Goal: Information Seeking & Learning: Check status

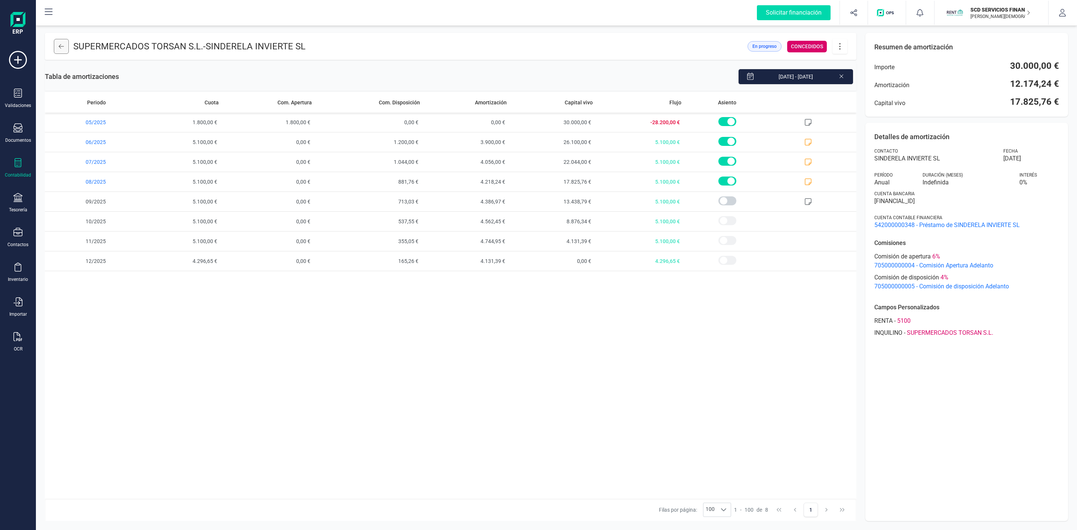
click at [56, 43] on button at bounding box center [61, 46] width 15 height 15
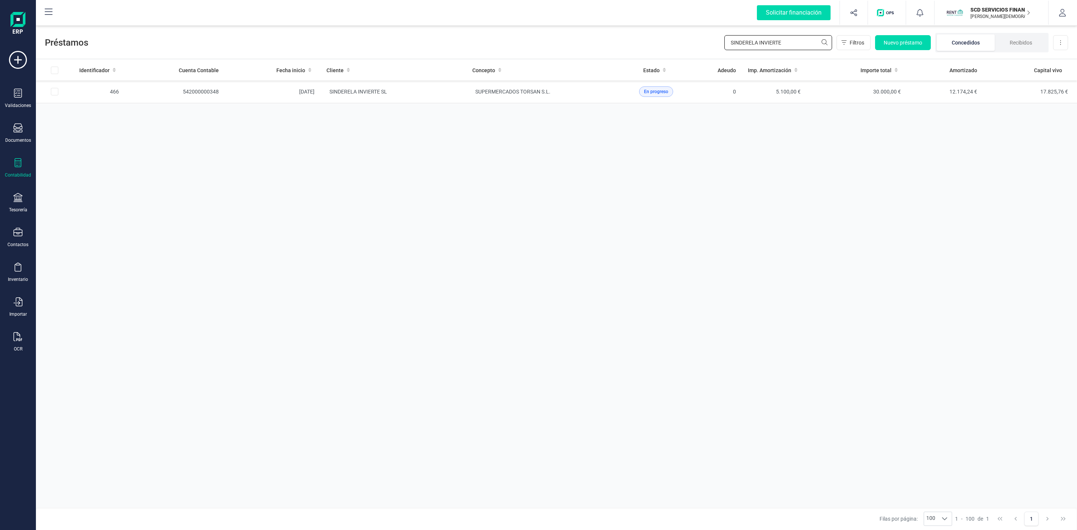
drag, startPoint x: 817, startPoint y: 36, endPoint x: 787, endPoint y: 39, distance: 30.4
click at [787, 39] on input "SINDERELA INVIERTE" at bounding box center [778, 42] width 108 height 15
drag, startPoint x: 789, startPoint y: 39, endPoint x: 670, endPoint y: 27, distance: 119.6
click at [697, 42] on div "Préstamos SINDERELA INVIERTE Filtros Nuevo préstamo Concedidos Recibidos Descar…" at bounding box center [556, 41] width 1041 height 34
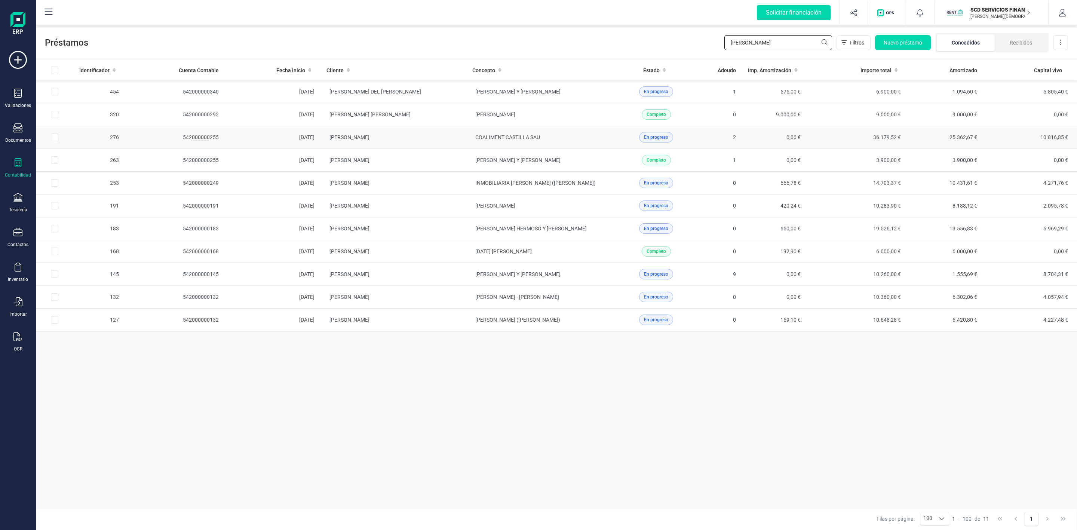
type input "[PERSON_NAME]"
click at [508, 139] on span "COALIMENT CASTILLA SAU" at bounding box center [507, 137] width 65 height 6
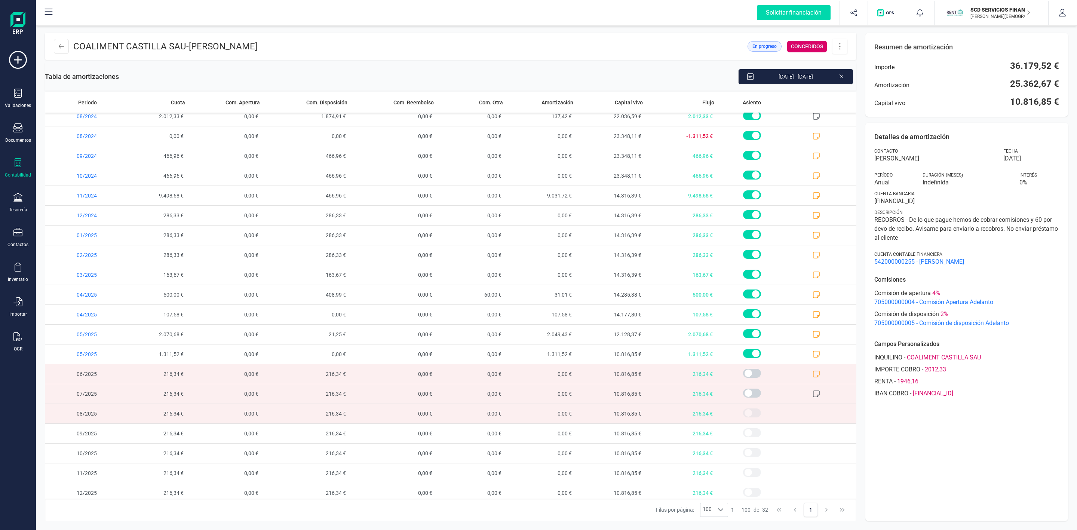
scroll to position [254, 0]
click at [813, 347] on icon at bounding box center [816, 349] width 7 height 7
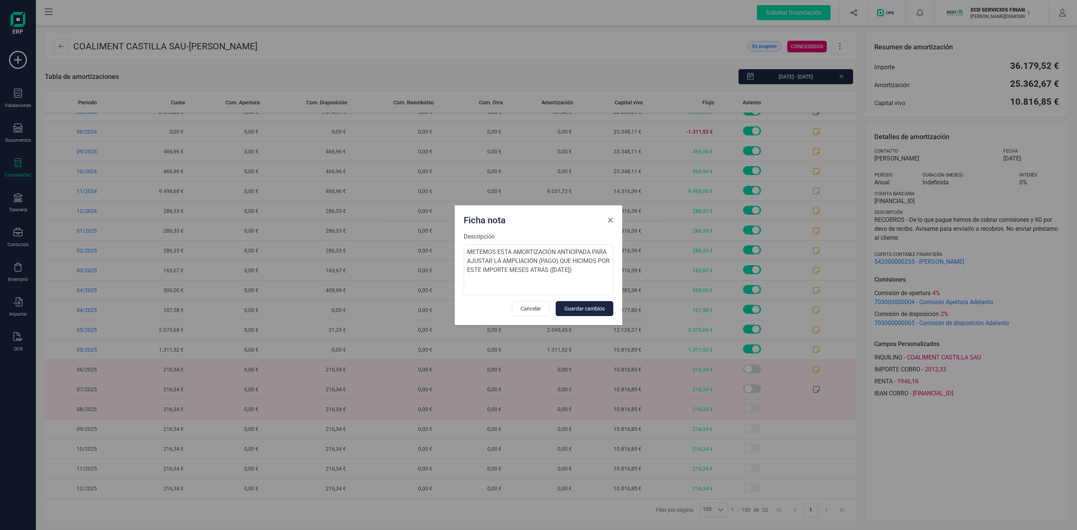
click at [615, 218] on button "Close" at bounding box center [610, 220] width 12 height 12
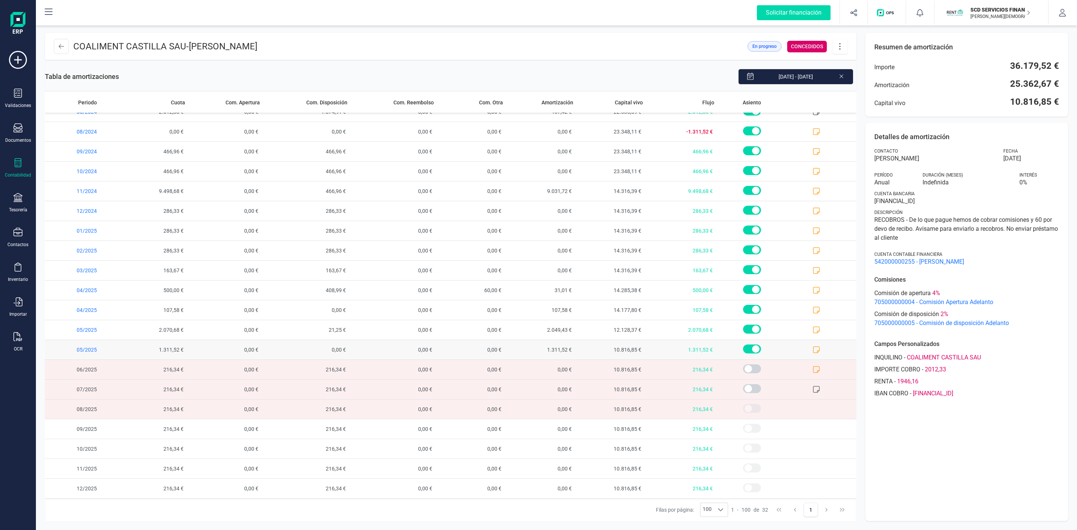
click at [813, 347] on icon at bounding box center [816, 349] width 7 height 7
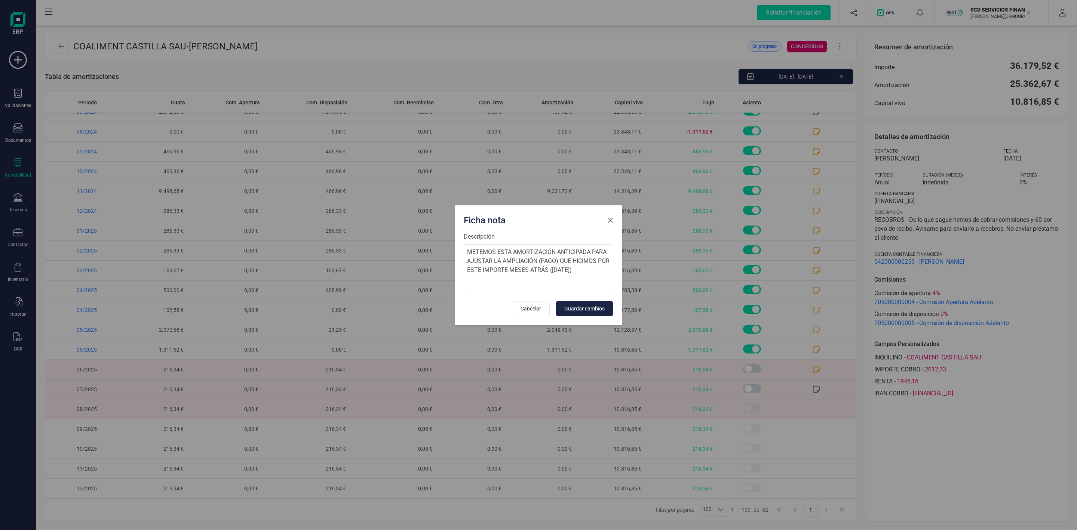
click at [613, 217] on span "Close" at bounding box center [610, 220] width 6 height 6
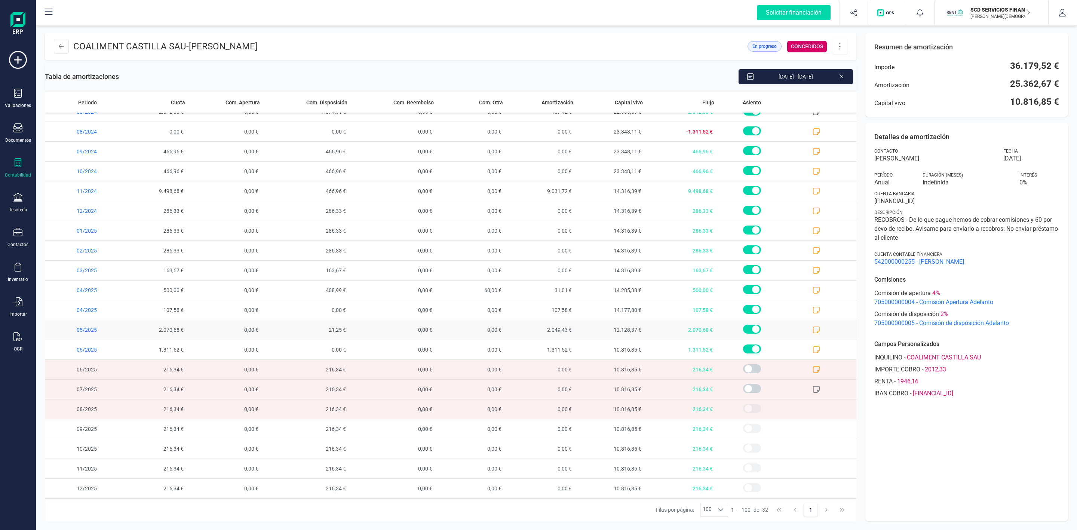
click at [813, 328] on icon at bounding box center [816, 329] width 7 height 7
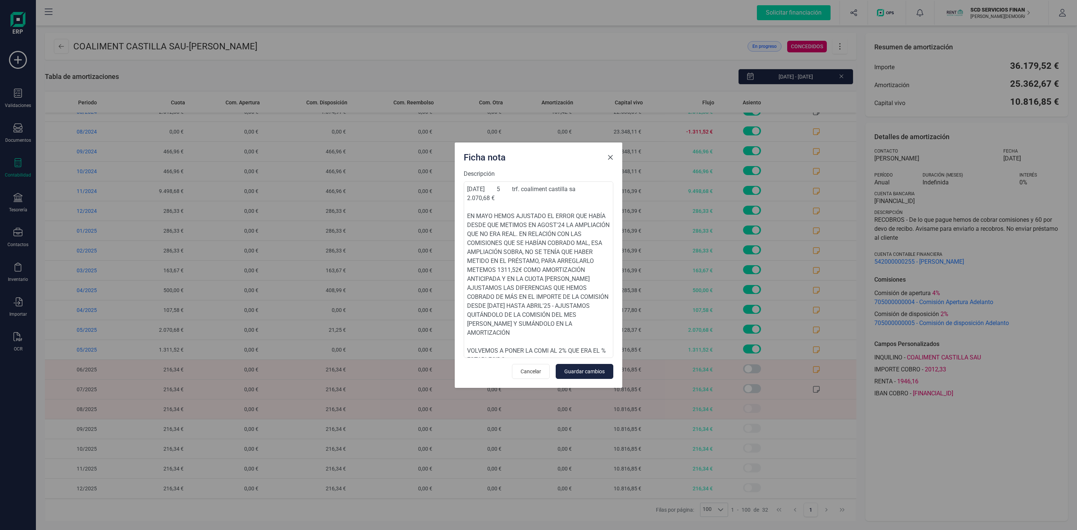
click at [614, 157] on button "Close" at bounding box center [610, 157] width 12 height 12
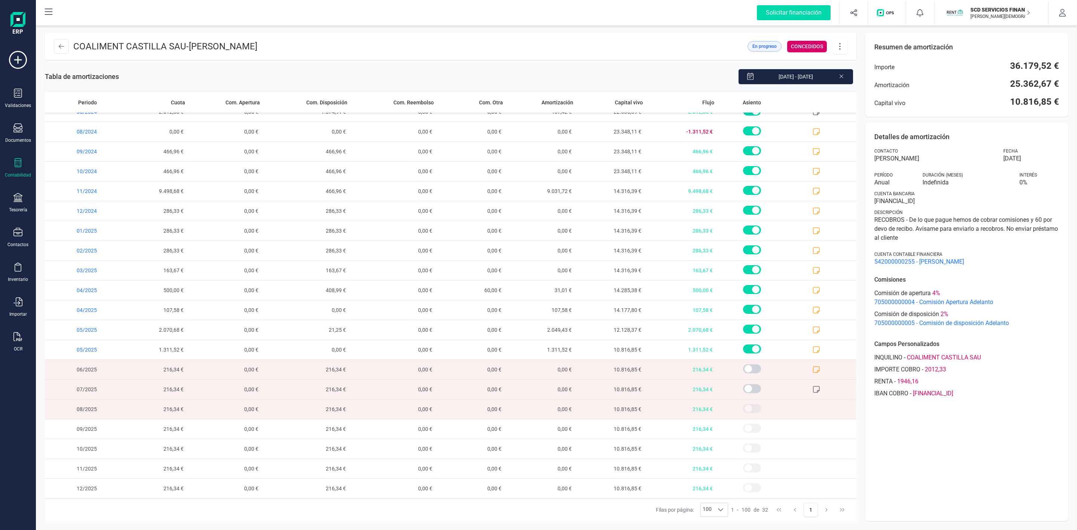
click at [984, 451] on div "Detalles de amortización Contacto [PERSON_NAME] [DATE] Período Anual Duración (…" at bounding box center [966, 322] width 203 height 398
